Goal: Information Seeking & Learning: Learn about a topic

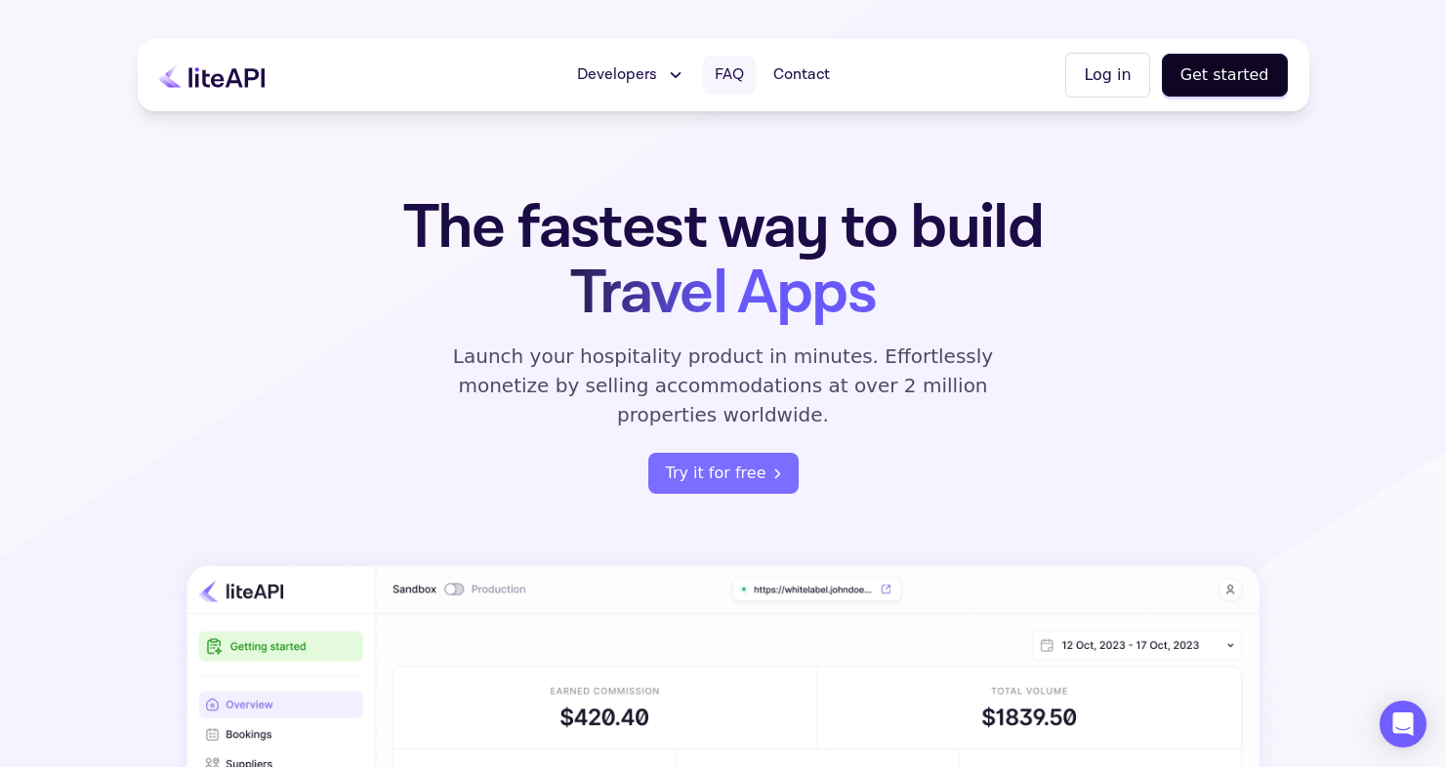
click at [737, 77] on span "FAQ" at bounding box center [729, 74] width 29 height 23
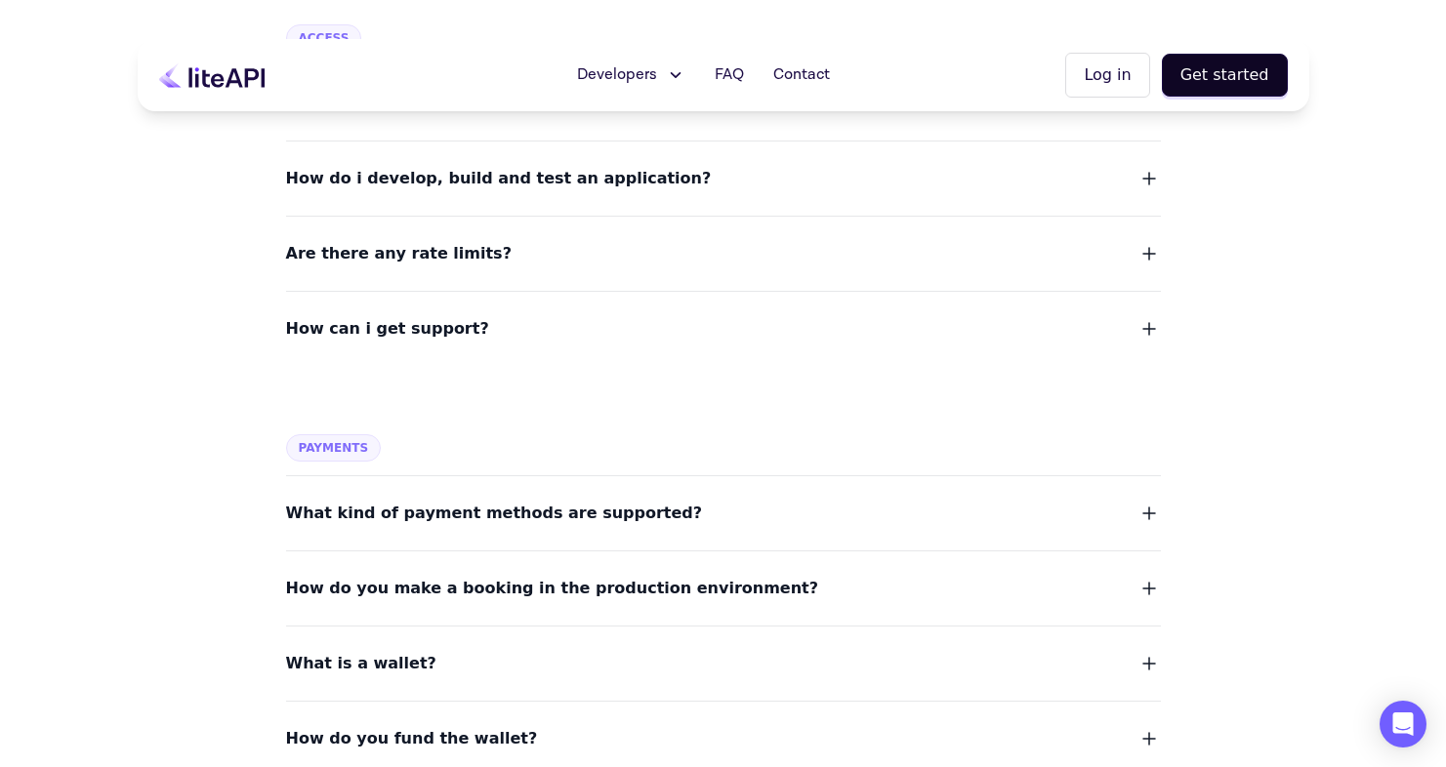
scroll to position [831, 0]
